Goal: Task Accomplishment & Management: Use online tool/utility

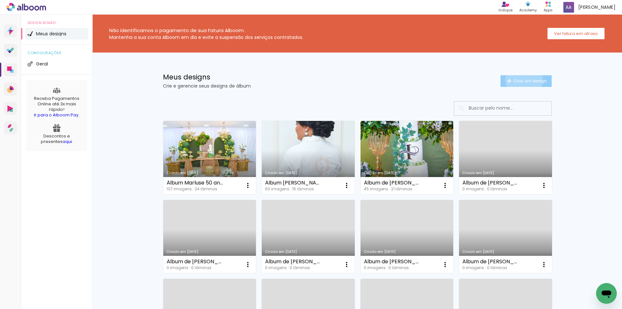
click at [520, 80] on span "Criar um design" at bounding box center [530, 81] width 34 height 4
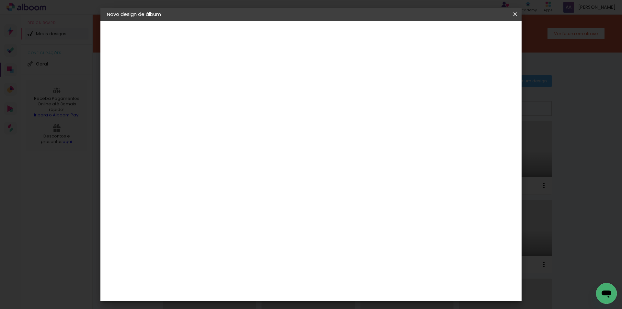
click at [213, 86] on input at bounding box center [213, 87] width 0 height 10
type input "15 anos [PERSON_NAME]"
type paper-input "15 anos [PERSON_NAME]"
click at [279, 36] on paper-button "Avançar" at bounding box center [264, 34] width 32 height 11
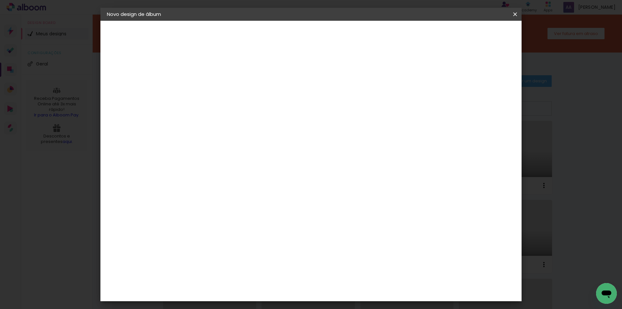
click at [0, 0] on slot "Avançar" at bounding box center [0, 0] width 0 height 0
click at [0, 0] on slot "Voltar" at bounding box center [0, 0] width 0 height 0
click at [0, 0] on slot "Tamanho Livre" at bounding box center [0, 0] width 0 height 0
click at [0, 0] on slot "Avançar" at bounding box center [0, 0] width 0 height 0
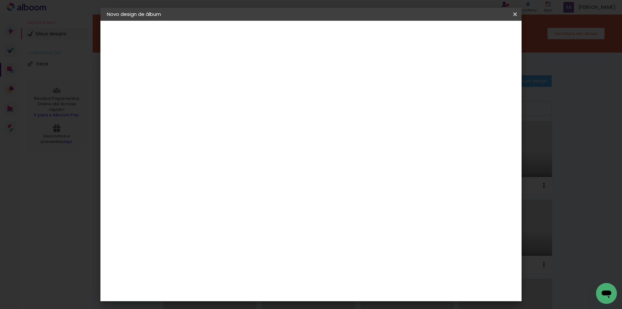
click at [195, 185] on input "30" at bounding box center [192, 184] width 17 height 10
click at [199, 184] on input "30" at bounding box center [192, 184] width 17 height 10
drag, startPoint x: 192, startPoint y: 183, endPoint x: 180, endPoint y: 183, distance: 12.3
click at [180, 21] on quentale-album-spec "Iniciar design Iniciar design" at bounding box center [310, 21] width 421 height 0
click at [199, 189] on div at bounding box center [196, 189] width 25 height 1
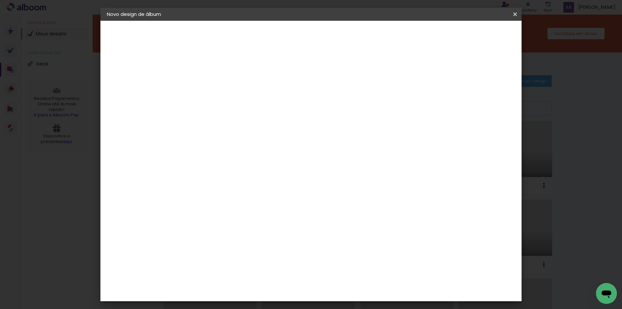
drag, startPoint x: 200, startPoint y: 186, endPoint x: 189, endPoint y: 186, distance: 11.0
click at [189, 186] on input "30" at bounding box center [192, 184] width 17 height 10
type input "15"
type paper-input "15"
drag, startPoint x: 353, startPoint y: 207, endPoint x: 340, endPoint y: 205, distance: 13.4
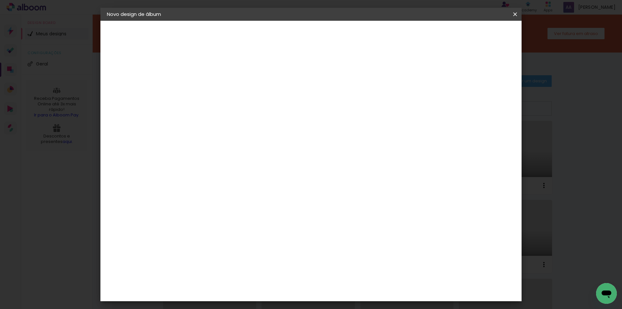
click at [340, 206] on input "60" at bounding box center [347, 207] width 17 height 10
type input "42"
type paper-input "42"
click at [434, 85] on div "21 cm cm cm mm A maioria das encadernadoras sugere 5mm de sangria." at bounding box center [338, 59] width 306 height 52
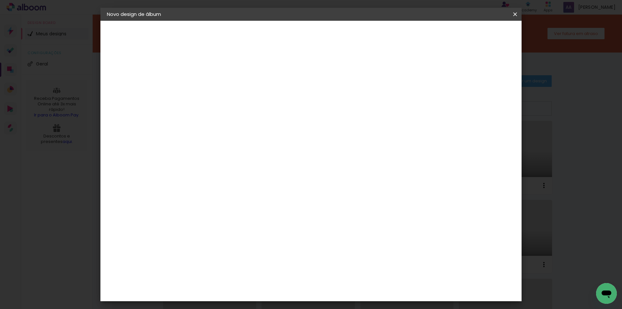
scroll to position [0, 0]
click at [443, 74] on div at bounding box center [440, 75] width 6 height 6
type paper-checkbox "on"
click at [475, 34] on span "Iniciar design" at bounding box center [459, 34] width 29 height 5
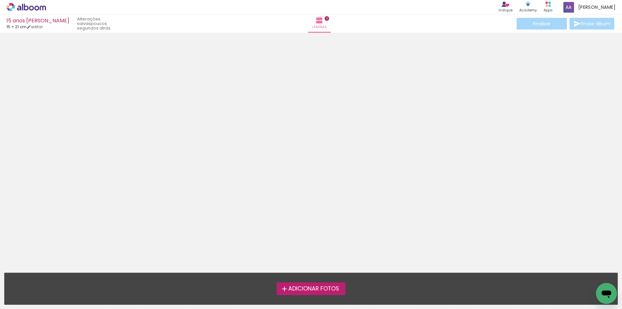
click at [310, 291] on span "Adicionar Fotos" at bounding box center [313, 289] width 51 height 6
click at [0, 0] on input "file" at bounding box center [0, 0] width 0 height 0
